Goal: Information Seeking & Learning: Understand process/instructions

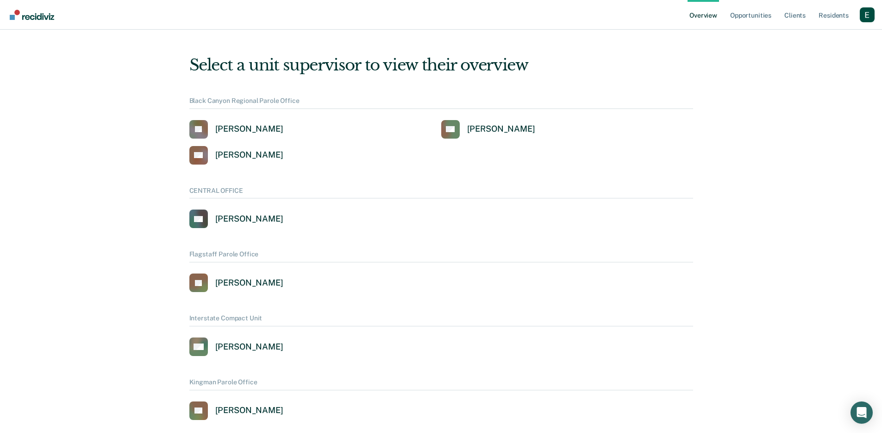
click at [710, 12] on link "Overview" at bounding box center [703, 15] width 31 height 30
click at [744, 16] on link "Opportunities" at bounding box center [750, 15] width 45 height 30
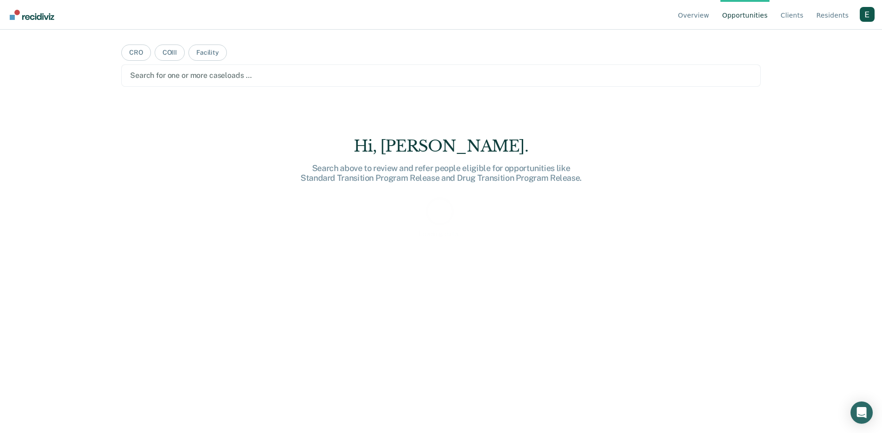
click at [869, 19] on div "Profile dropdown button" at bounding box center [867, 14] width 15 height 15
click at [819, 44] on link "Profile" at bounding box center [830, 43] width 60 height 8
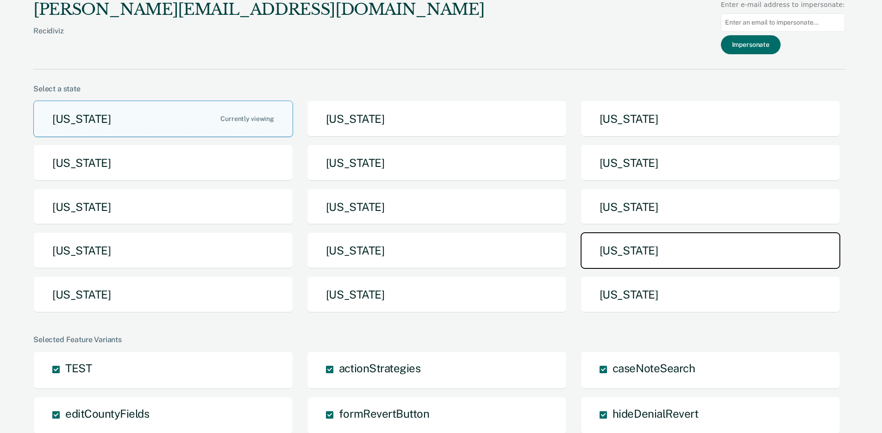
click at [613, 237] on button "[US_STATE]" at bounding box center [711, 250] width 260 height 37
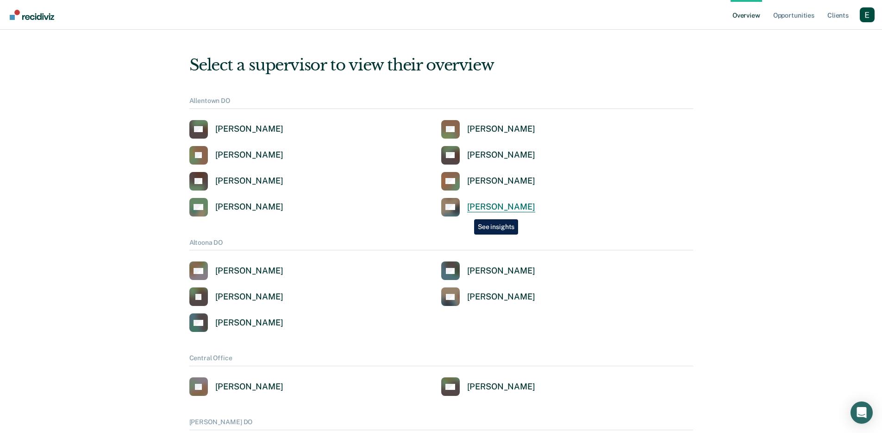
click at [467, 212] on link "DW [PERSON_NAME]" at bounding box center [488, 207] width 94 height 19
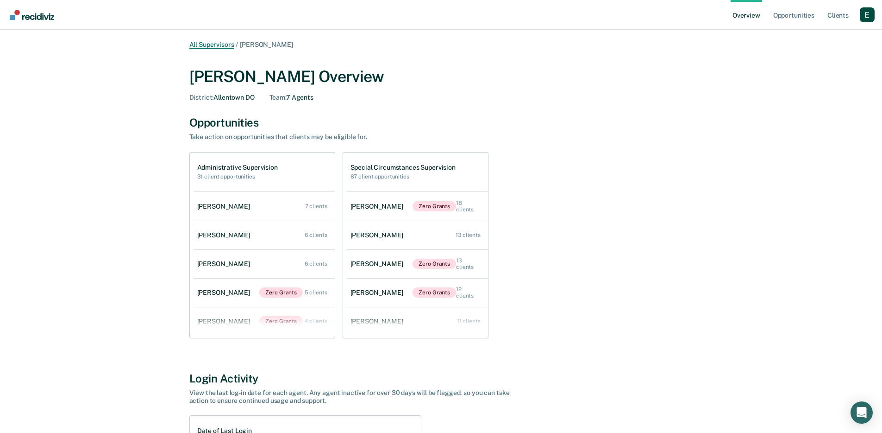
click at [219, 43] on link "All Supervisors" at bounding box center [211, 45] width 45 height 8
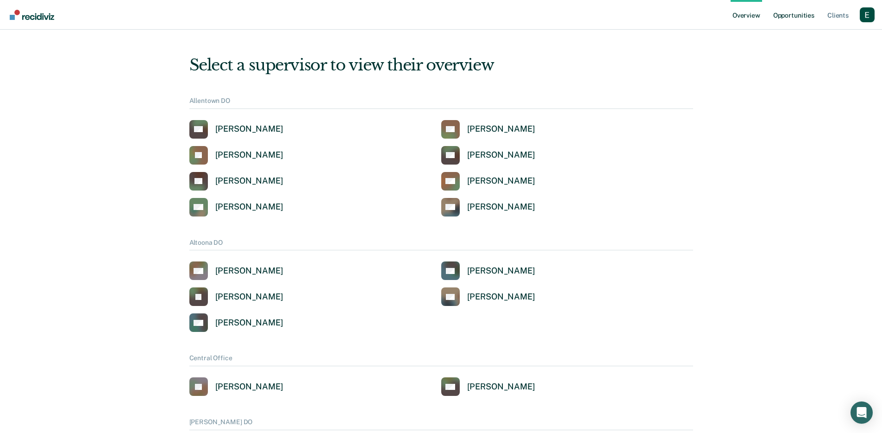
click at [792, 10] on link "Opportunities" at bounding box center [793, 15] width 45 height 30
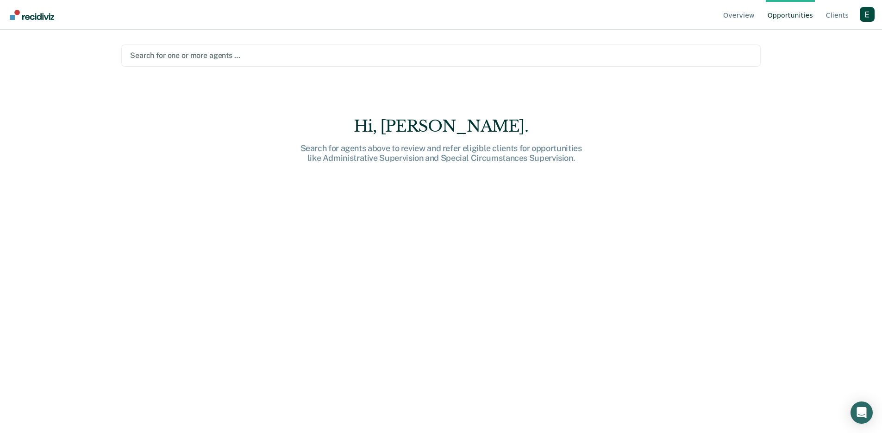
click at [232, 54] on div at bounding box center [441, 55] width 622 height 11
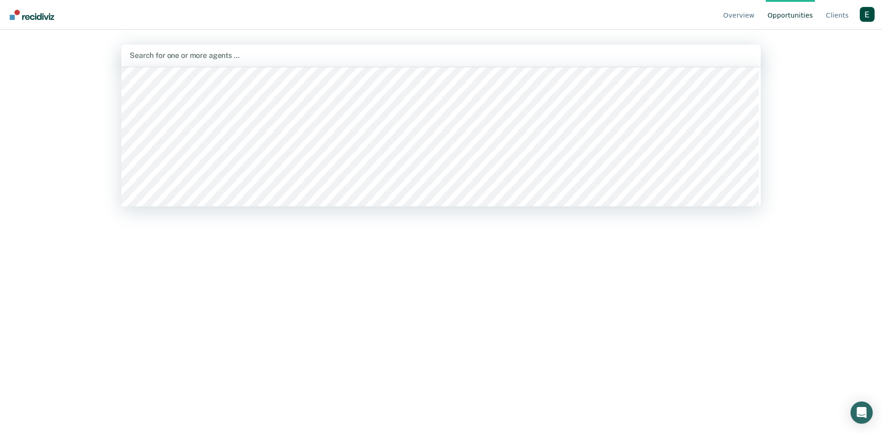
scroll to position [1033, 0]
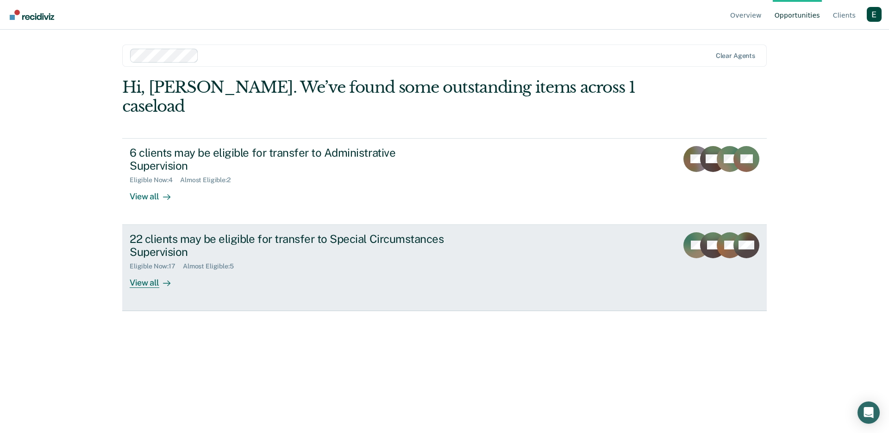
click at [249, 245] on div "22 clients may be eligible for transfer to Special Circumstances Supervision El…" at bounding box center [303, 260] width 347 height 56
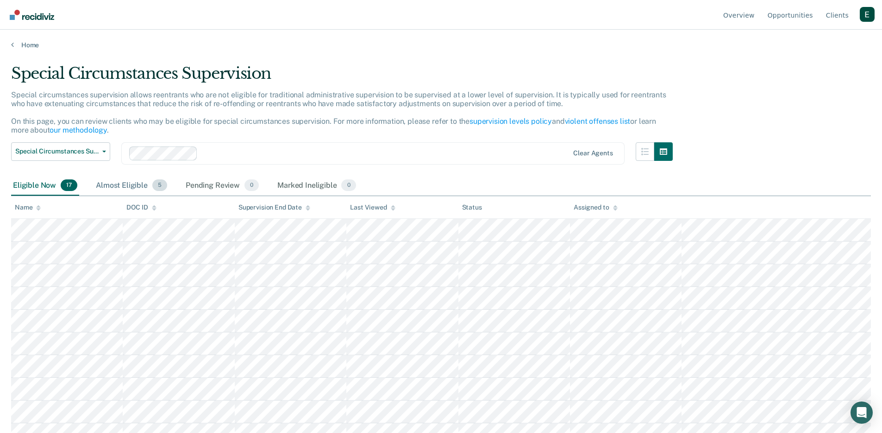
click at [150, 190] on div "Almost Eligible 5" at bounding box center [131, 186] width 75 height 20
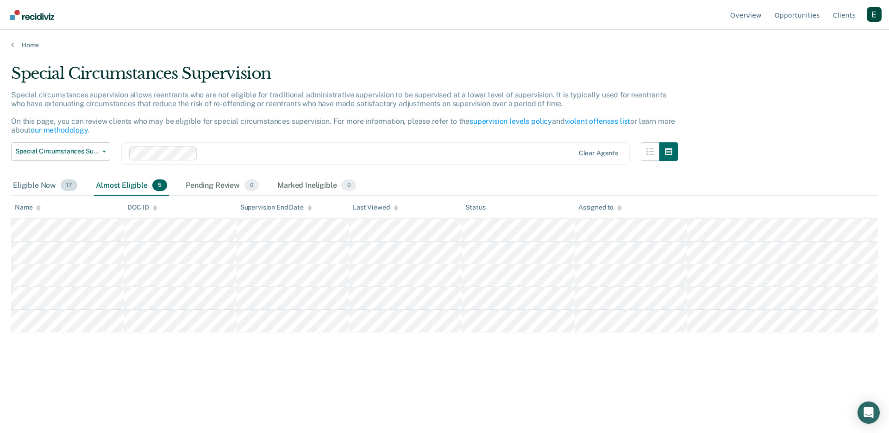
click at [65, 185] on span "17" at bounding box center [69, 185] width 17 height 12
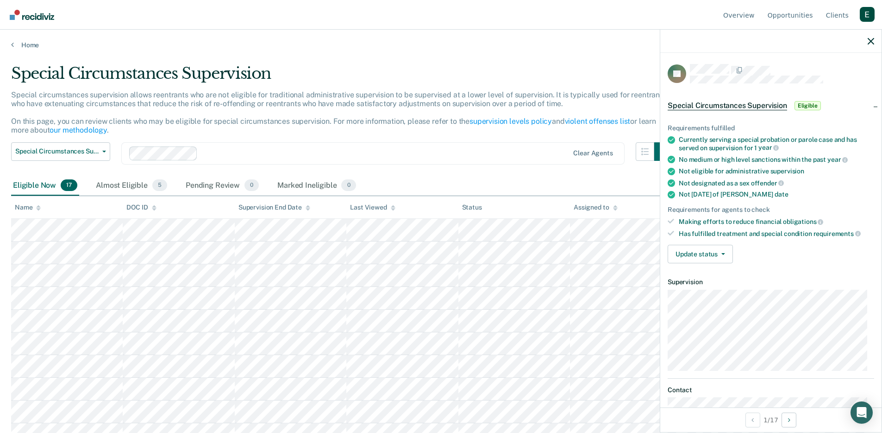
click at [725, 194] on div "Not [DATE] of max date" at bounding box center [776, 194] width 195 height 8
click at [837, 199] on ul "Requirements fulfilled Currently serving a special probation or parole case and…" at bounding box center [771, 180] width 207 height 113
click at [759, 223] on div "Making efforts to reduce financial obligations" at bounding box center [776, 221] width 195 height 8
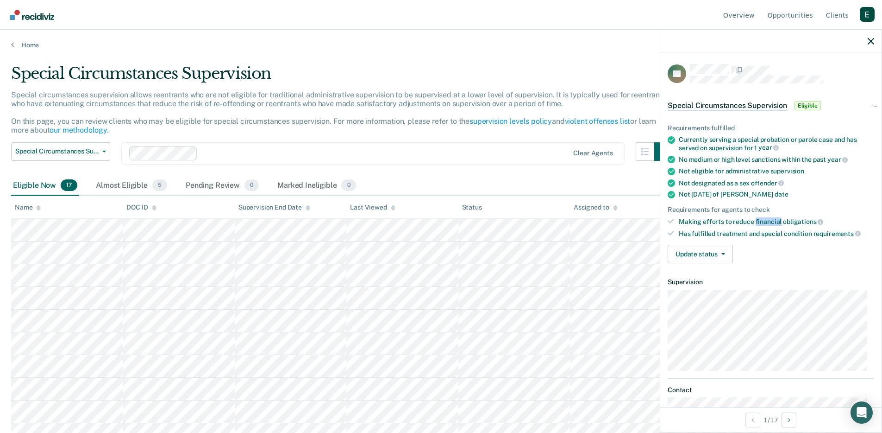
click at [759, 223] on div "Making efforts to reduce financial obligations" at bounding box center [776, 221] width 195 height 8
click at [771, 220] on div "Making efforts to reduce financial obligations" at bounding box center [776, 221] width 195 height 8
click at [773, 230] on div "Has fulfilled treatment and special condition requirements" at bounding box center [776, 233] width 195 height 8
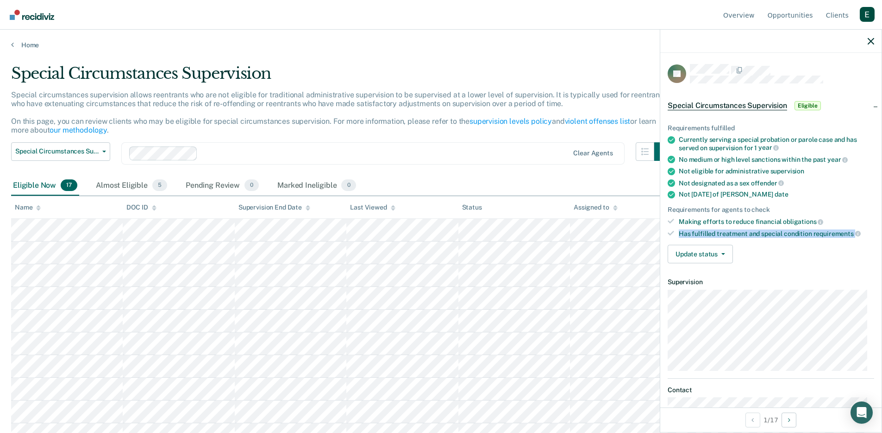
click at [773, 230] on div "Has fulfilled treatment and special condition requirements" at bounding box center [776, 233] width 195 height 8
click at [795, 234] on div "Has fulfilled treatment and special condition requirements" at bounding box center [776, 233] width 195 height 8
click at [724, 138] on div "Currently serving a special probation or parole case and has served on supervis…" at bounding box center [776, 144] width 195 height 16
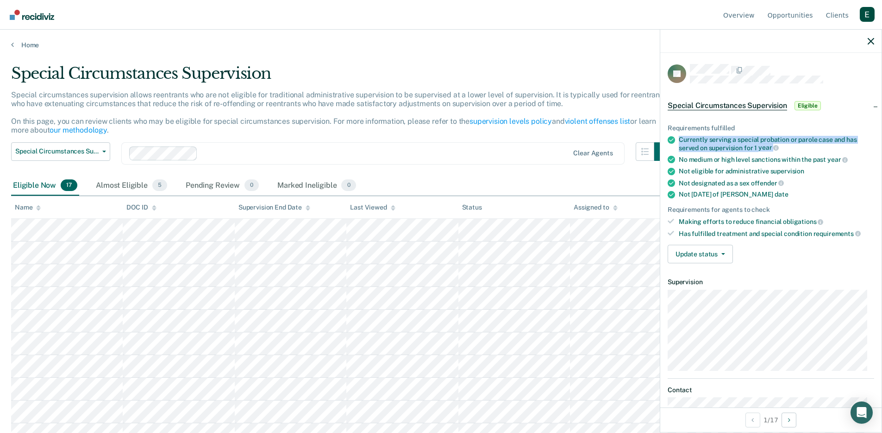
click at [724, 138] on div "Currently serving a special probation or parole case and has served on supervis…" at bounding box center [776, 144] width 195 height 16
click at [736, 186] on ul "Requirements fulfilled Currently serving a special probation or parole case and…" at bounding box center [771, 180] width 207 height 113
click at [370, 103] on p "Special circumstances supervision allows reentrants who are not eligible for tr…" at bounding box center [338, 112] width 655 height 44
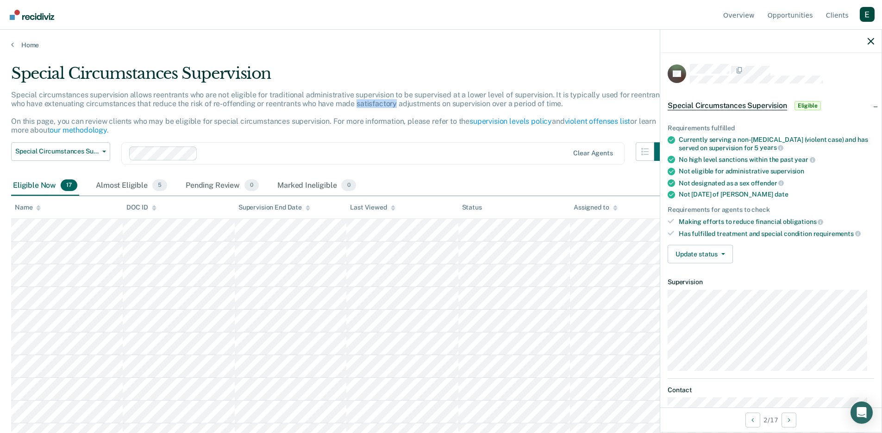
click at [370, 103] on p "Special circumstances supervision allows reentrants who are not eligible for tr…" at bounding box center [338, 112] width 655 height 44
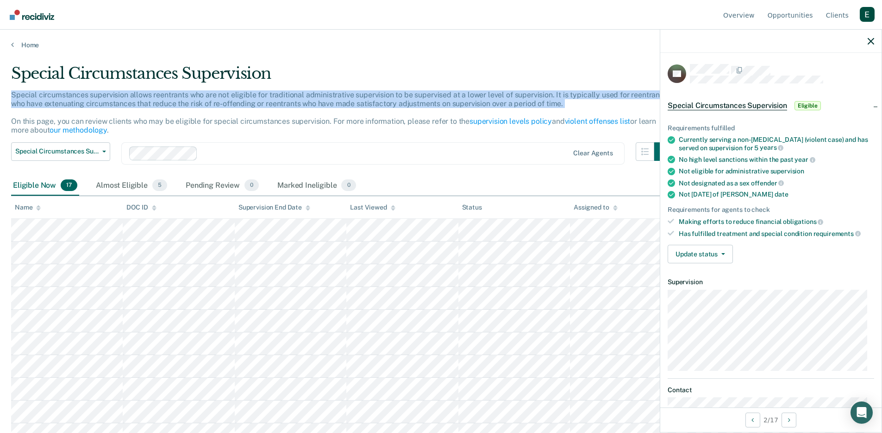
click at [370, 103] on p "Special circumstances supervision allows reentrants who are not eligible for tr…" at bounding box center [338, 112] width 655 height 44
click at [399, 104] on p "Special circumstances supervision allows reentrants who are not eligible for tr…" at bounding box center [338, 112] width 655 height 44
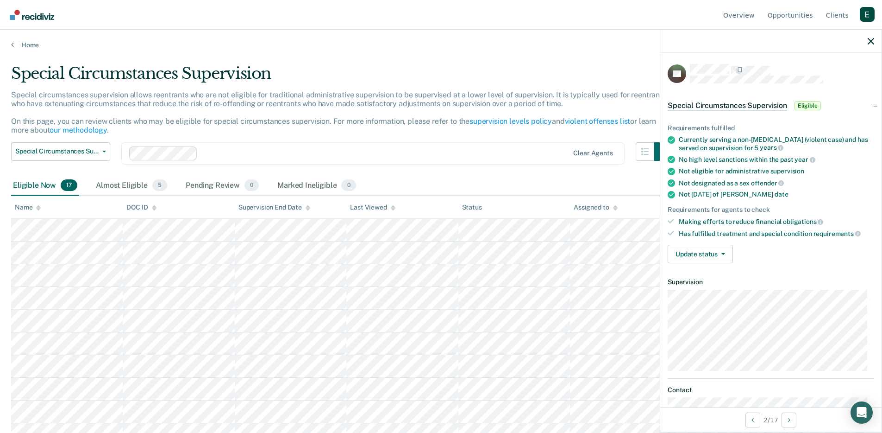
click at [385, 122] on p "Special circumstances supervision allows reentrants who are not eligible for tr…" at bounding box center [338, 112] width 655 height 44
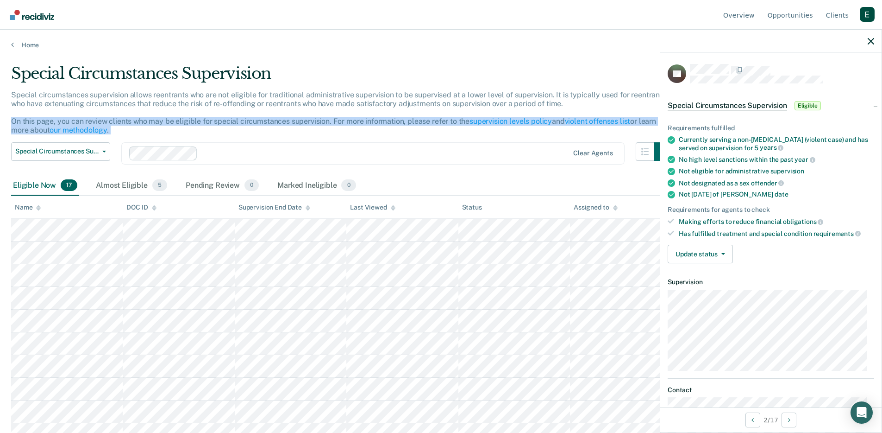
click at [385, 122] on p "Special circumstances supervision allows reentrants who are not eligible for tr…" at bounding box center [338, 112] width 655 height 44
click at [386, 124] on p "Special circumstances supervision allows reentrants who are not eligible for tr…" at bounding box center [338, 112] width 655 height 44
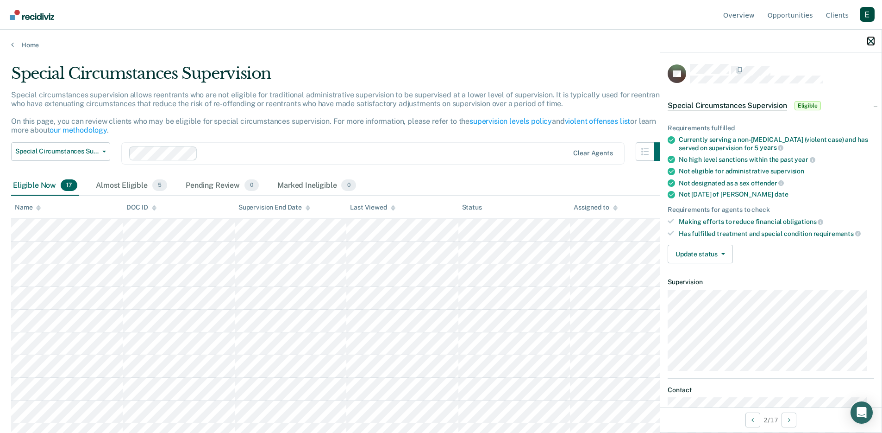
click at [873, 42] on icon "button" at bounding box center [871, 41] width 6 height 6
